Goal: Transaction & Acquisition: Register for event/course

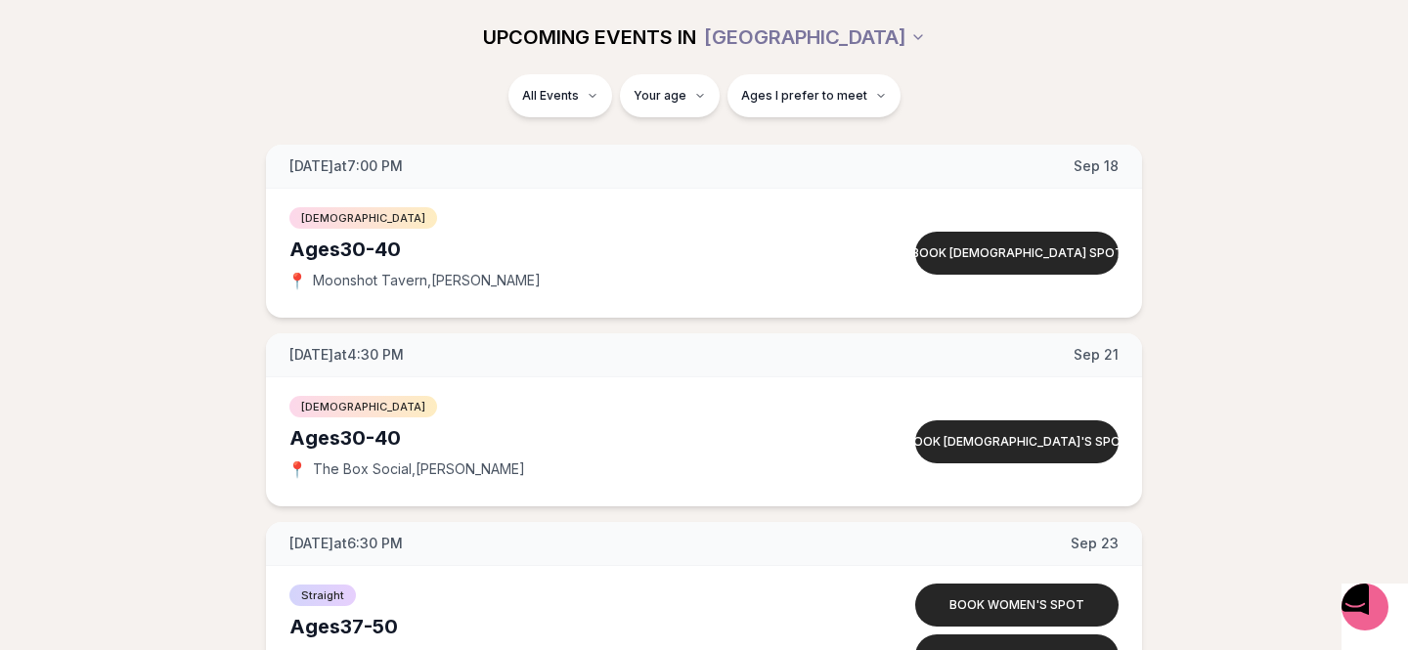
scroll to position [6251, 0]
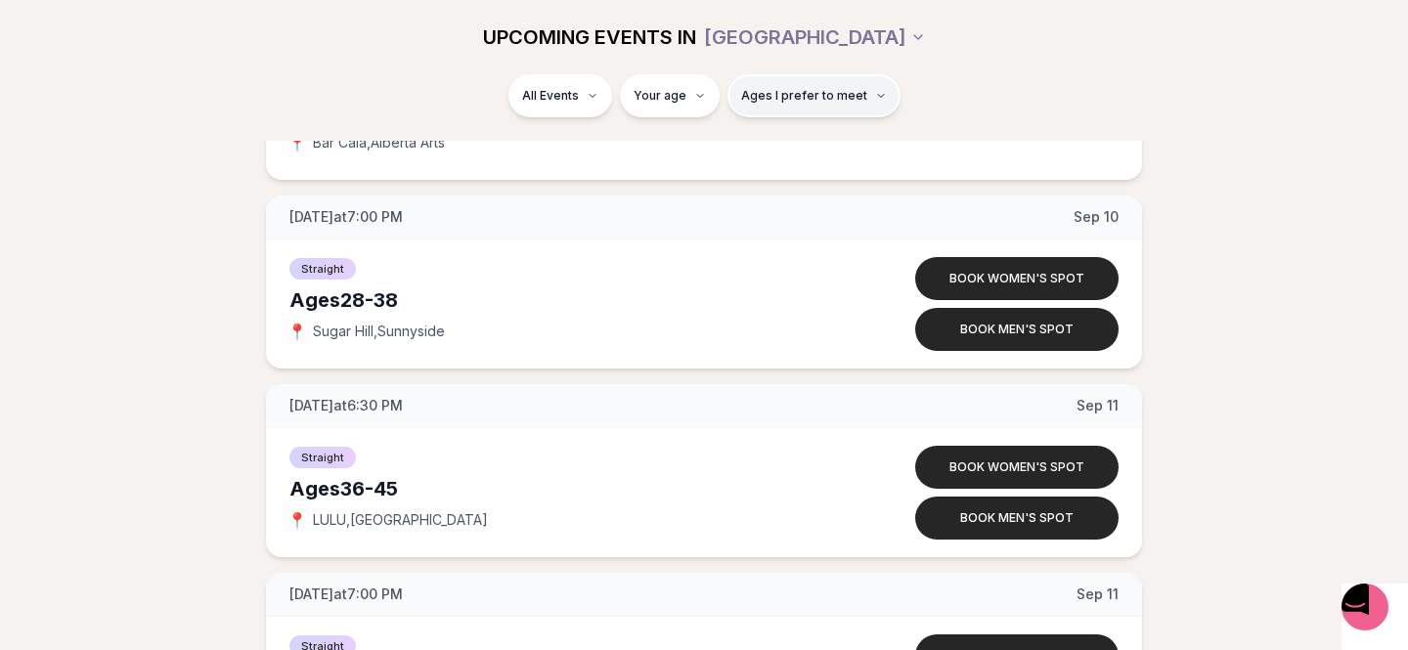
click at [769, 89] on span "Ages I prefer to meet" at bounding box center [804, 96] width 126 height 16
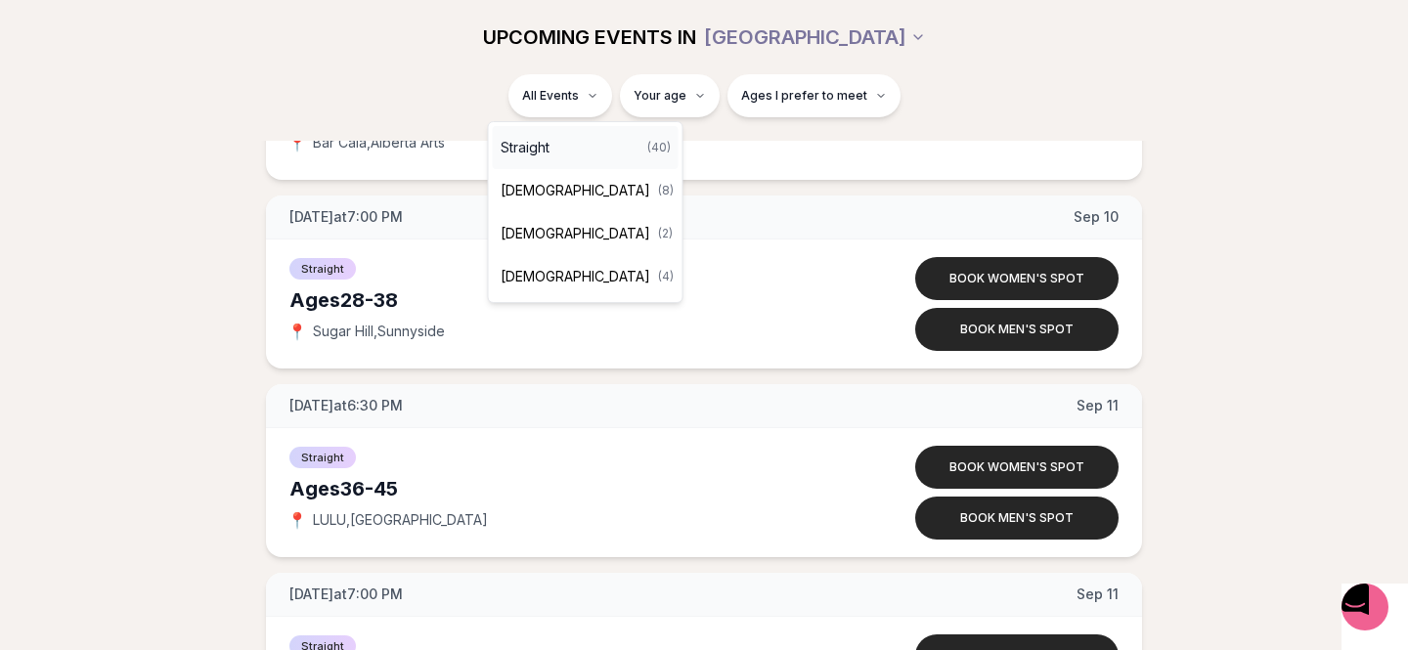
click at [562, 154] on div "Straight ( 40 )" at bounding box center [586, 147] width 186 height 43
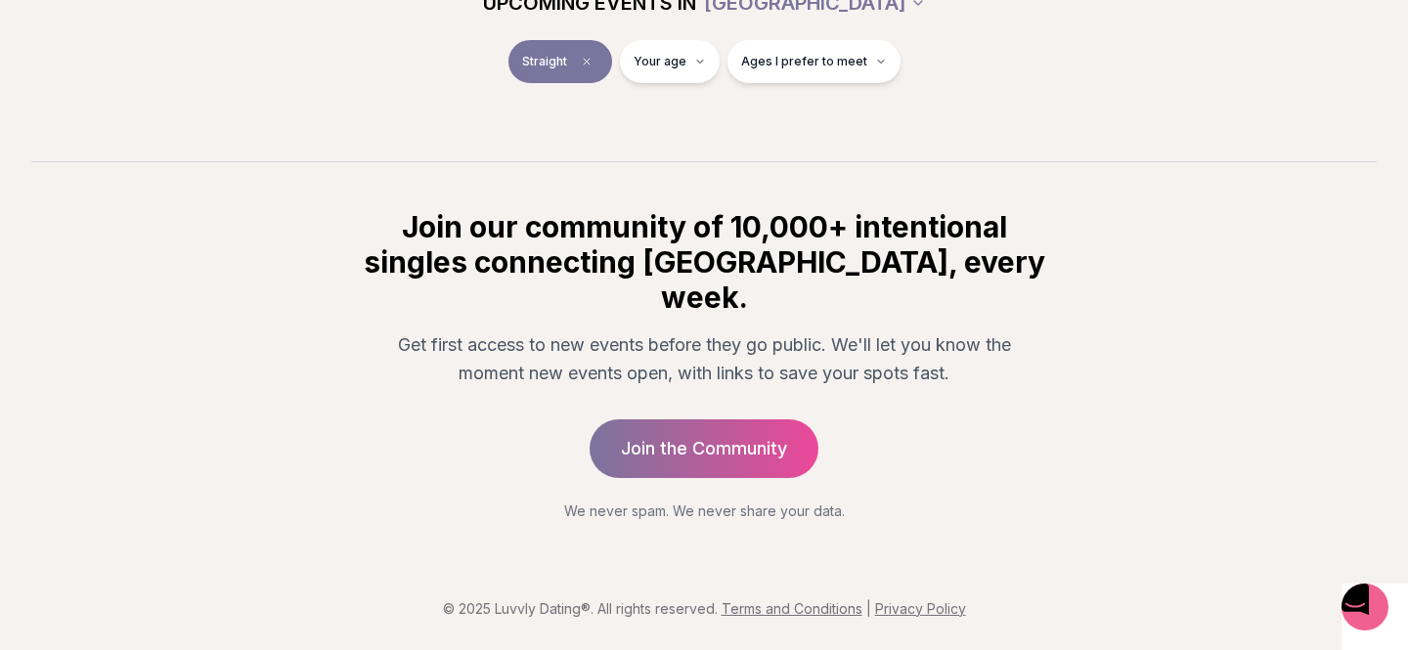
scroll to position [336, 0]
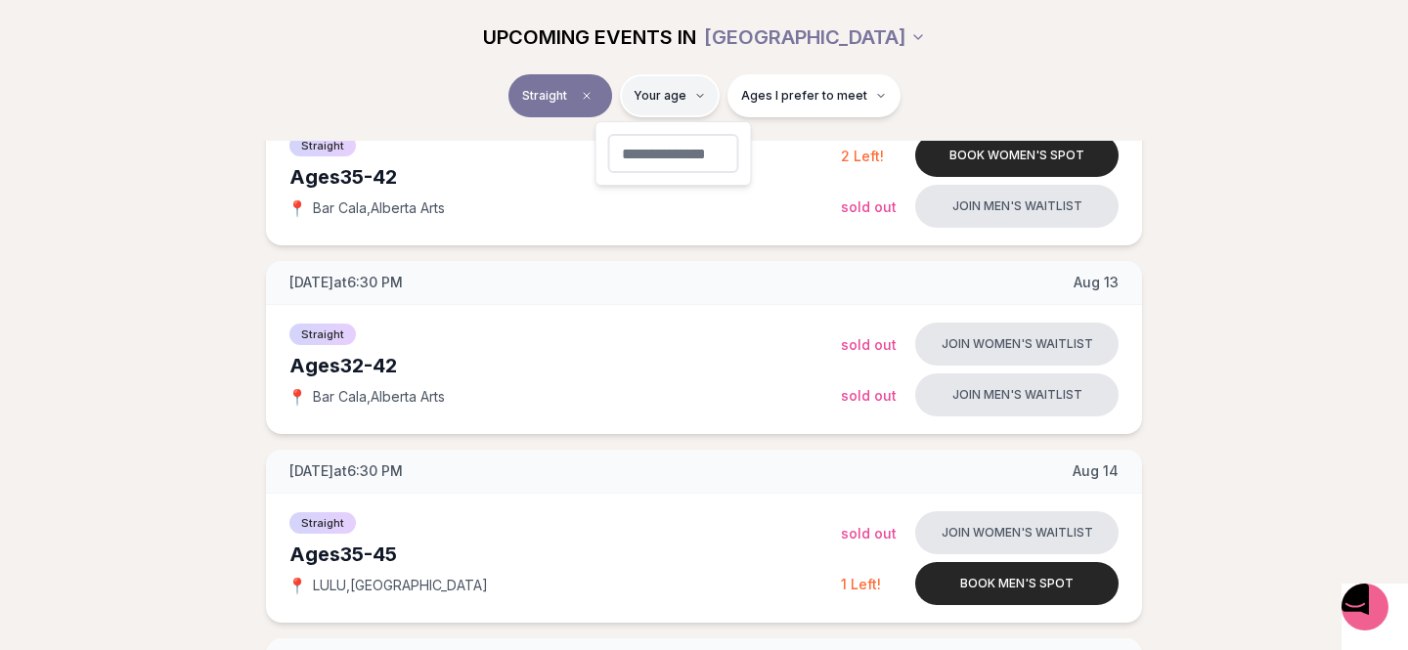
type input "**"
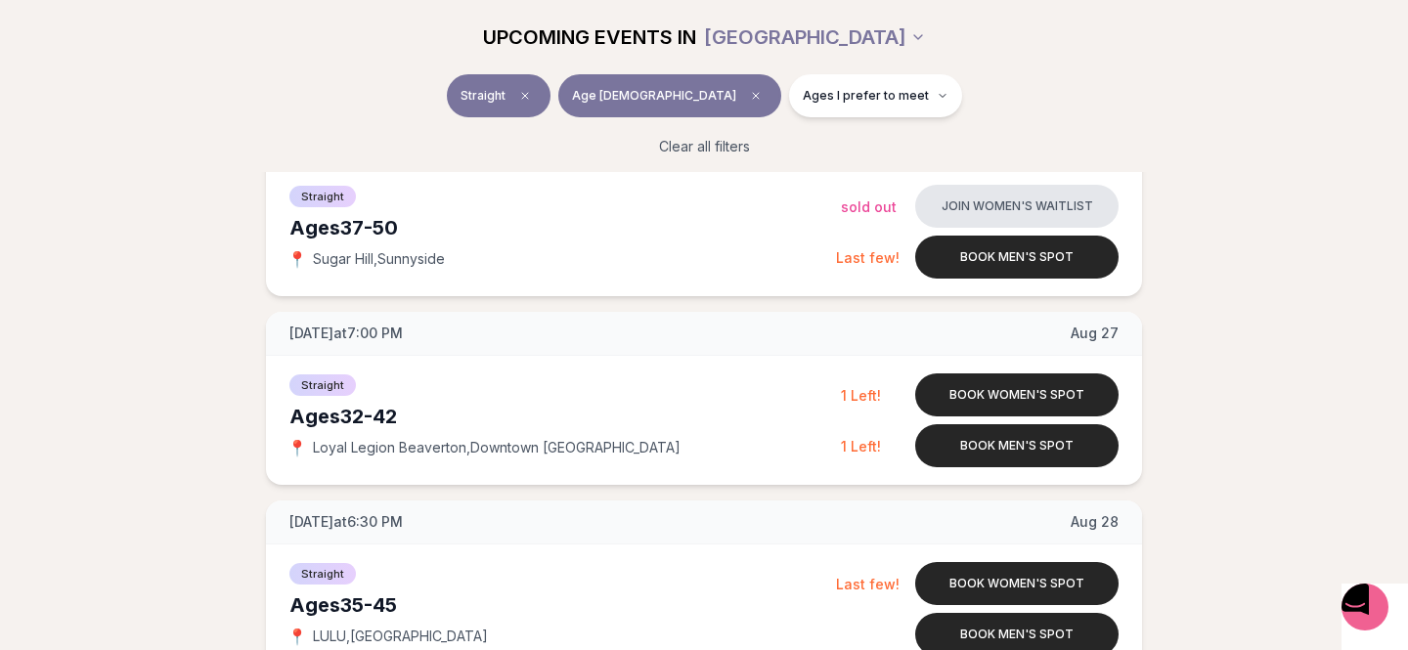
scroll to position [2336, 0]
